Goal: Information Seeking & Learning: Find specific fact

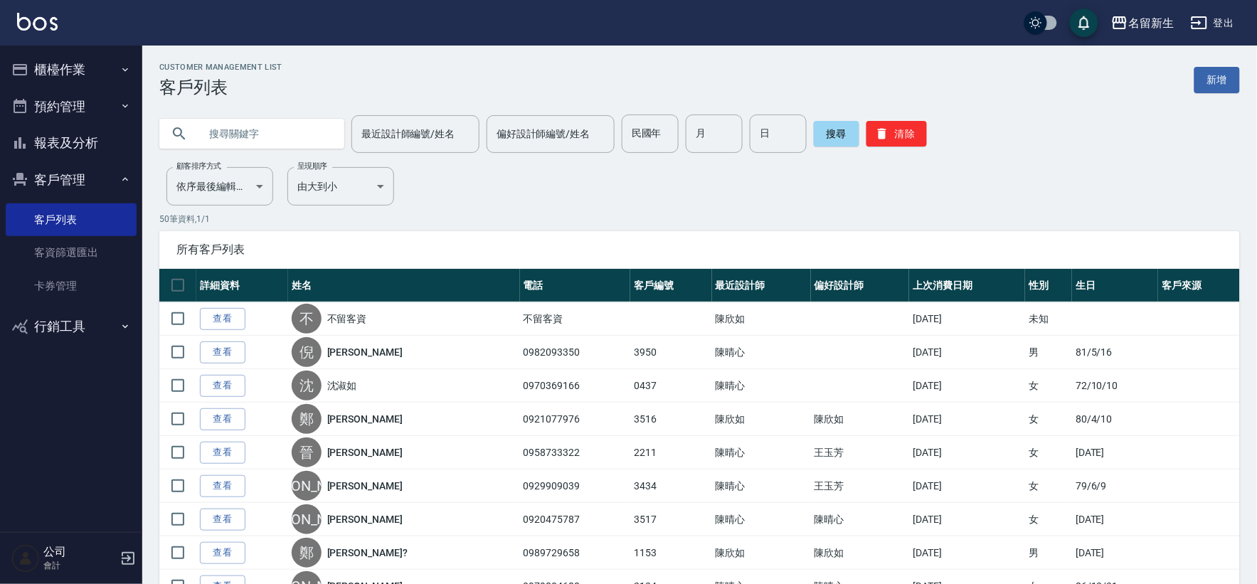
click at [269, 135] on input "text" at bounding box center [266, 134] width 134 height 38
type input "0910688192."
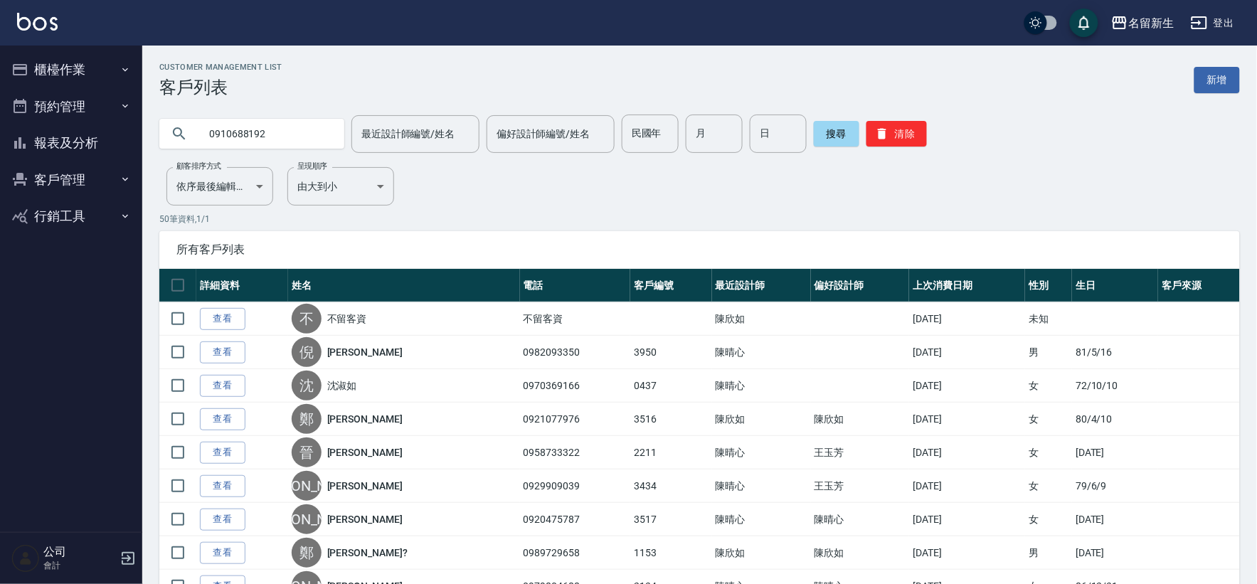
type input "0910688192"
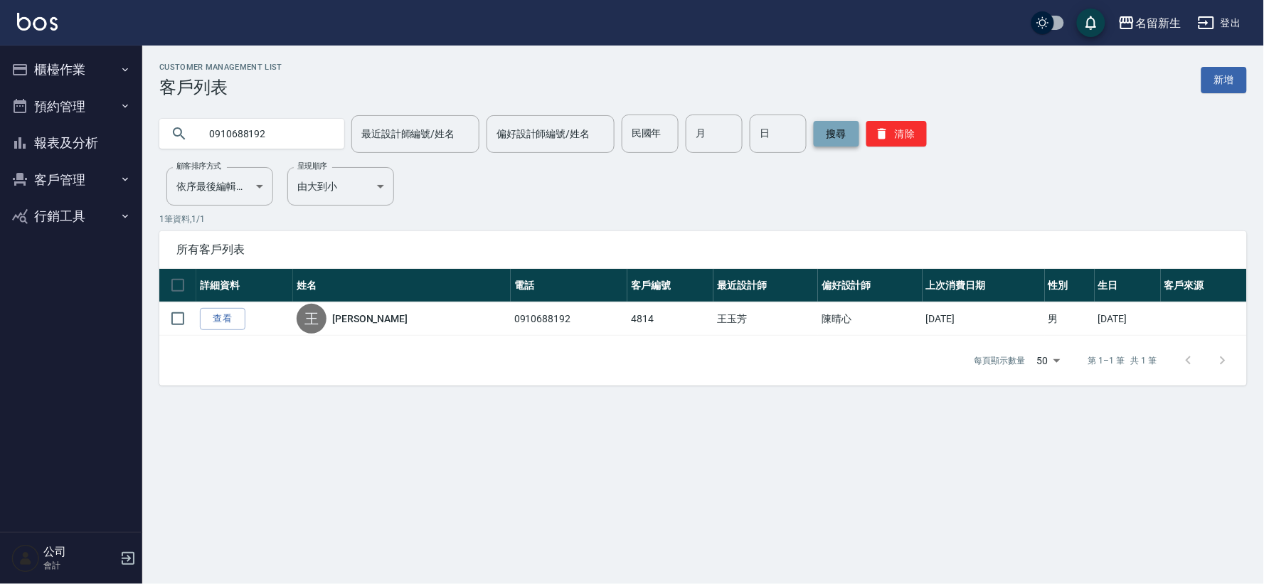
click at [849, 122] on button "搜尋" at bounding box center [837, 134] width 46 height 26
click at [879, 125] on button "清除" at bounding box center [897, 134] width 60 height 26
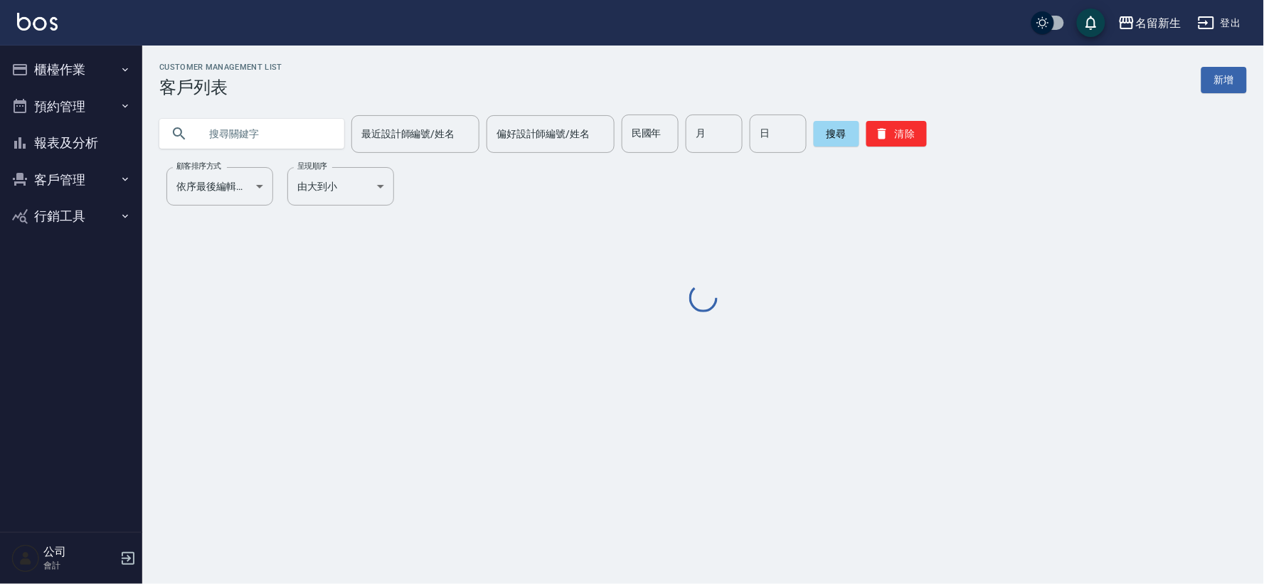
click at [643, 127] on div "民國年 民國年" at bounding box center [650, 134] width 57 height 38
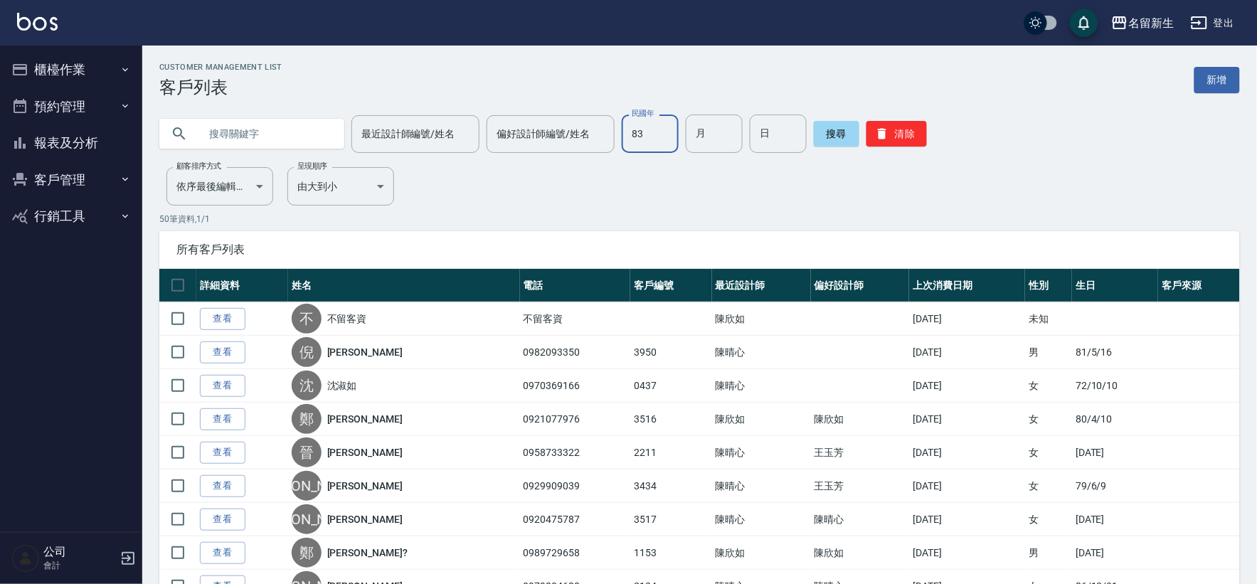
type input "83"
type input "05"
type input "17"
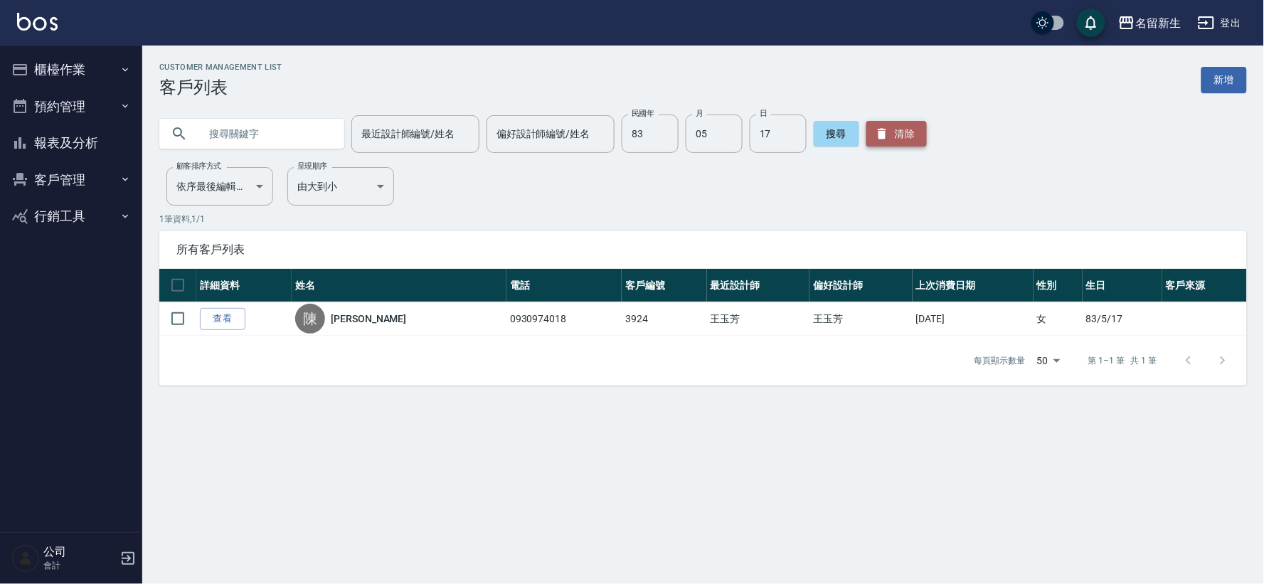
click at [900, 140] on button "清除" at bounding box center [897, 134] width 60 height 26
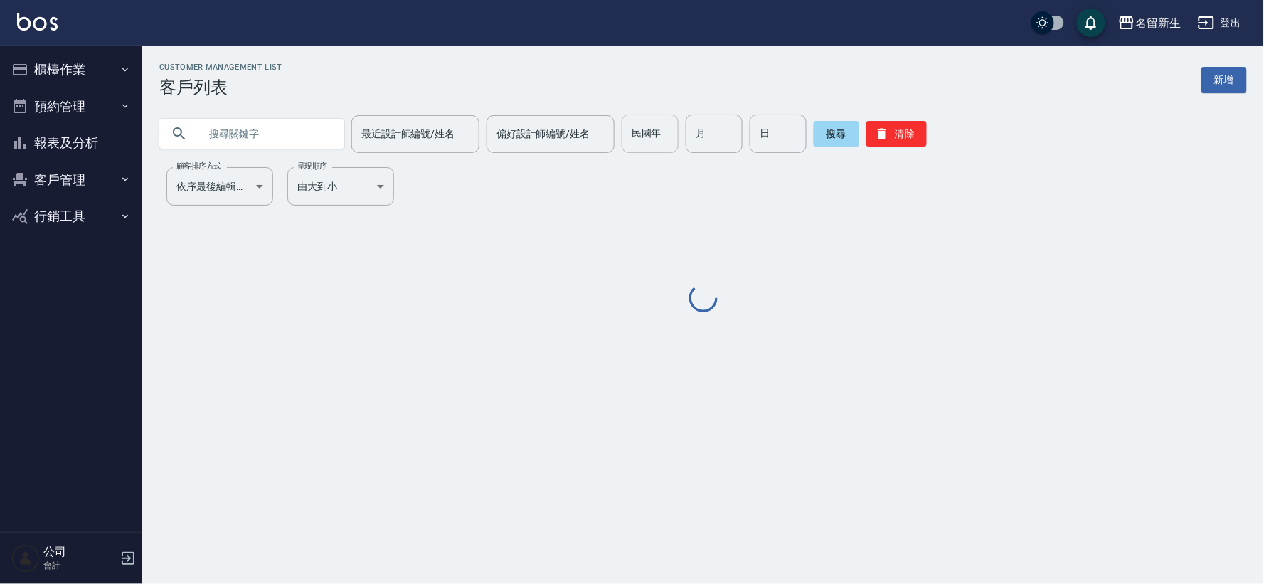
click at [635, 141] on input "民國年" at bounding box center [650, 134] width 57 height 38
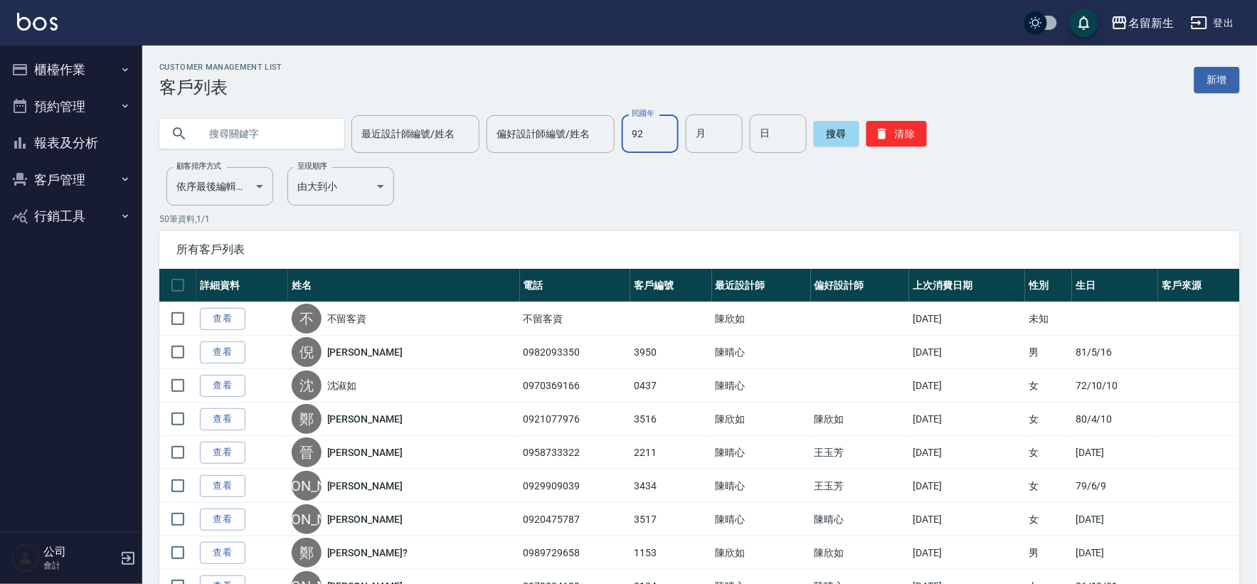
type input "92"
type input "10"
type input "16"
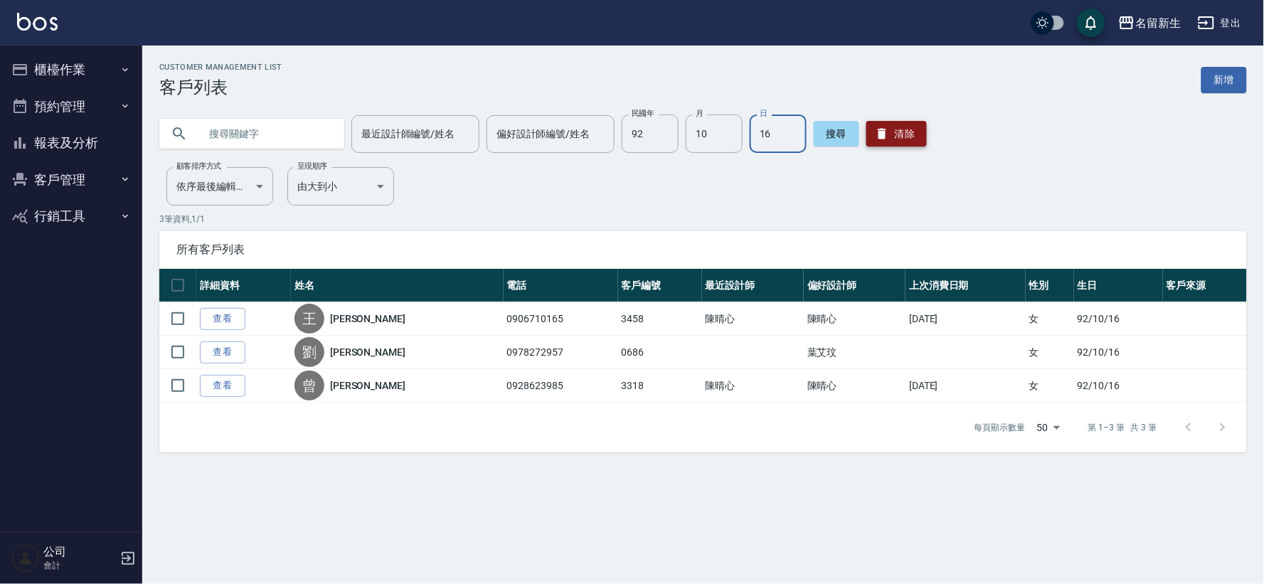
click at [884, 132] on button "清除" at bounding box center [897, 134] width 60 height 26
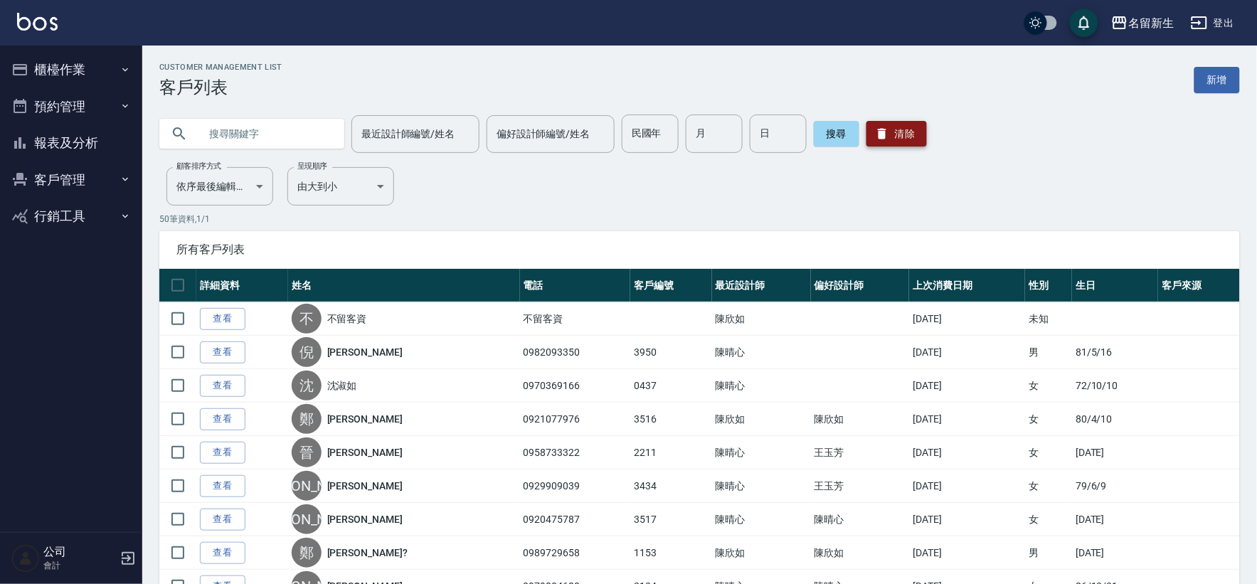
click at [867, 121] on button "清除" at bounding box center [897, 134] width 60 height 26
click at [630, 144] on input "民國年" at bounding box center [650, 134] width 57 height 38
type input "89"
type input "03"
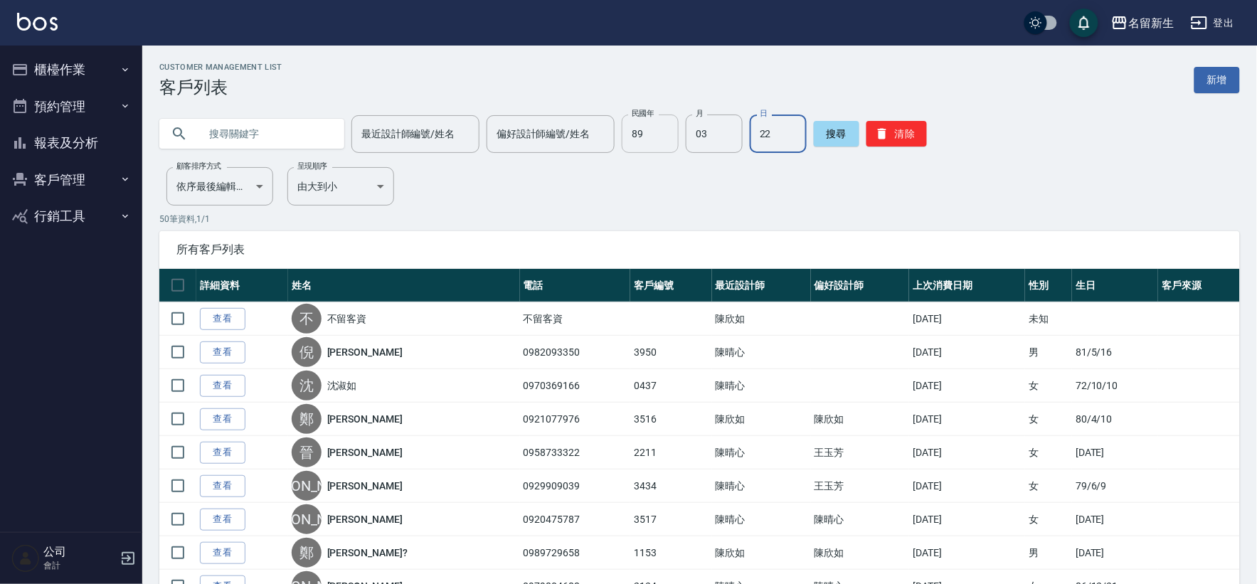
type input "22"
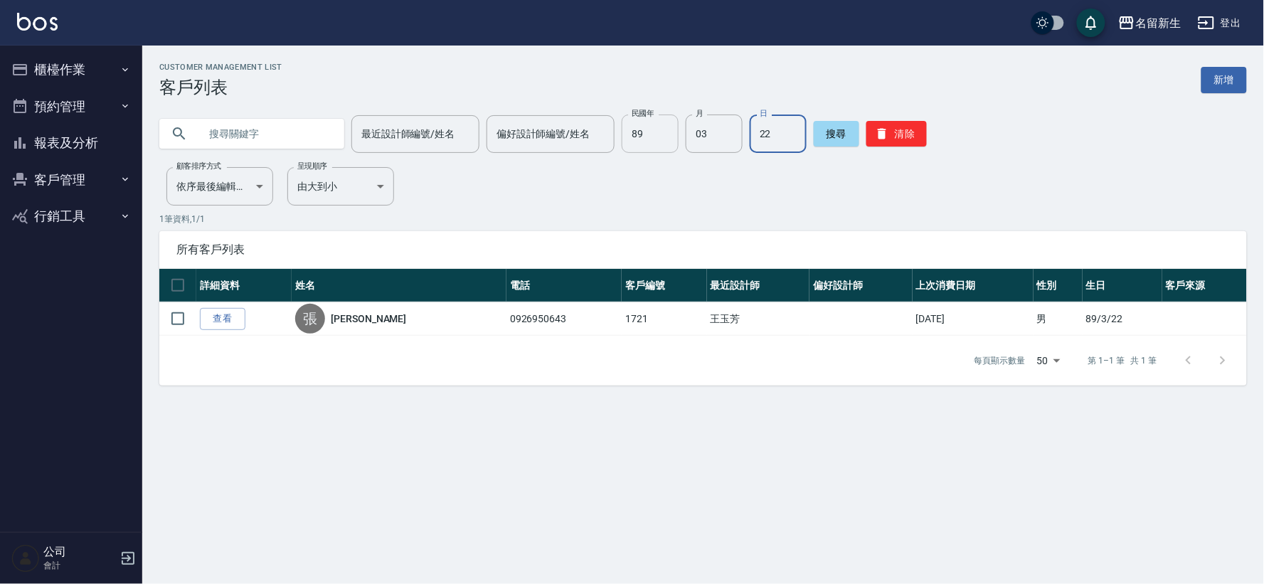
drag, startPoint x: 899, startPoint y: 135, endPoint x: 667, endPoint y: 137, distance: 232.0
click at [899, 135] on button "清除" at bounding box center [897, 134] width 60 height 26
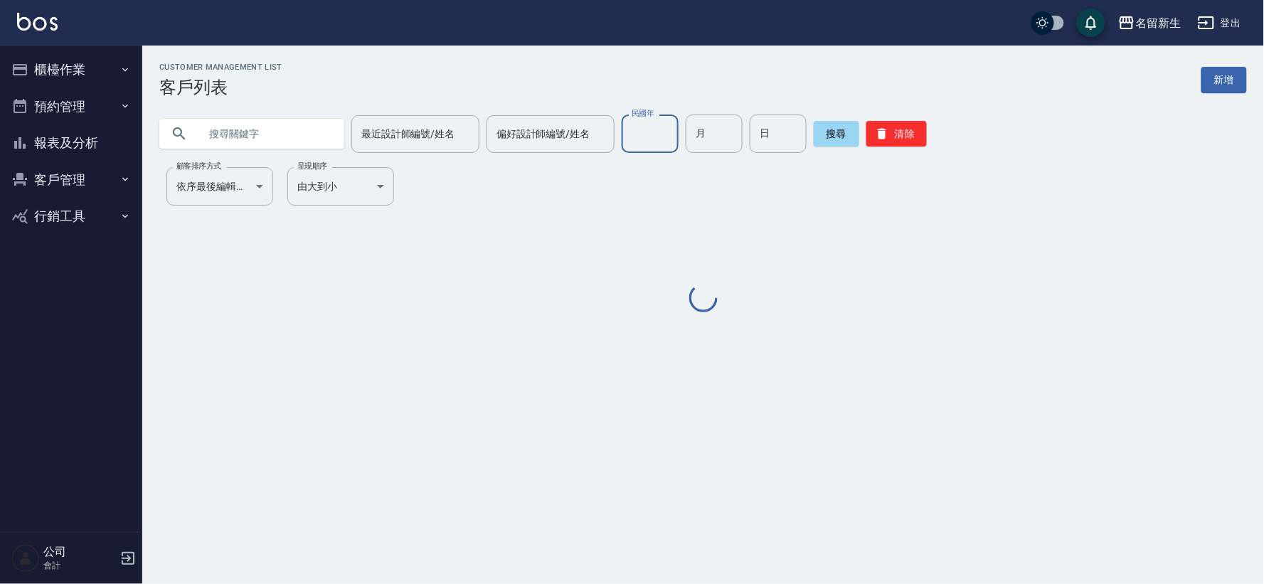
click at [671, 147] on input "民國年" at bounding box center [650, 134] width 57 height 38
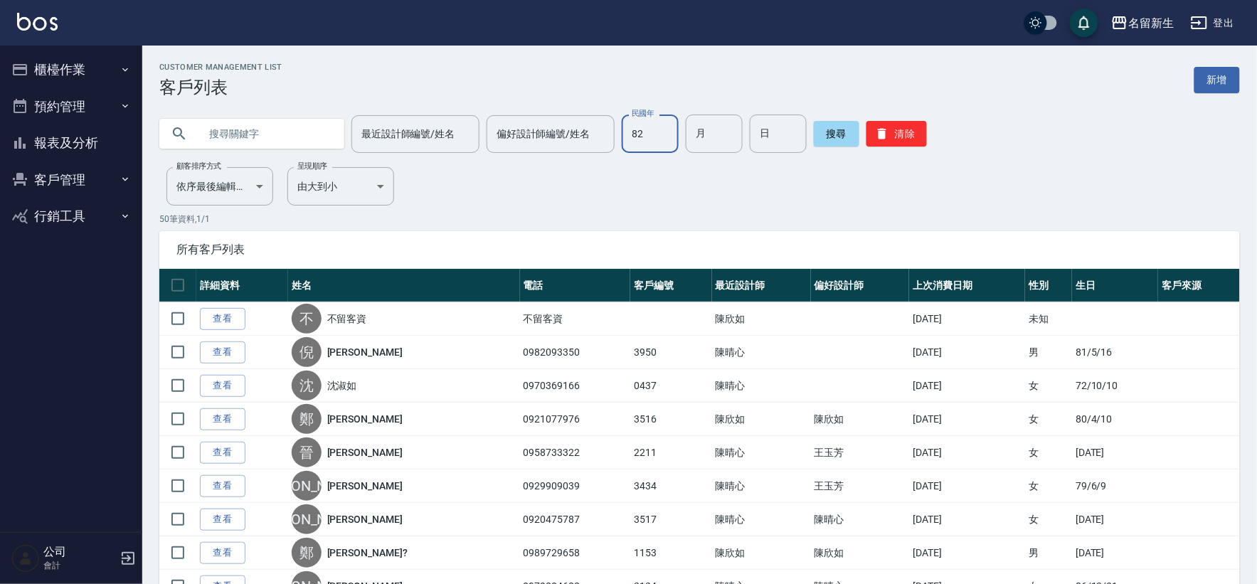
type input "82"
type input "08"
type input "17"
